Goal: Information Seeking & Learning: Check status

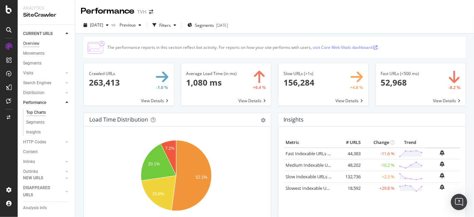
click at [35, 43] on div "Overview" at bounding box center [31, 43] width 16 height 7
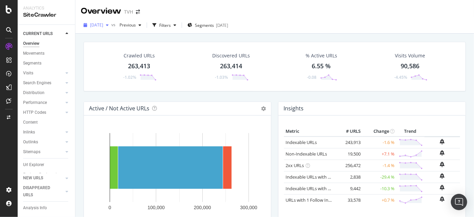
click at [109, 25] on icon "button" at bounding box center [107, 25] width 3 height 4
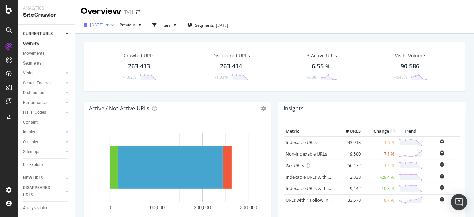
click at [111, 27] on div "[DATE]" at bounding box center [96, 25] width 31 height 10
